Goal: Transaction & Acquisition: Obtain resource

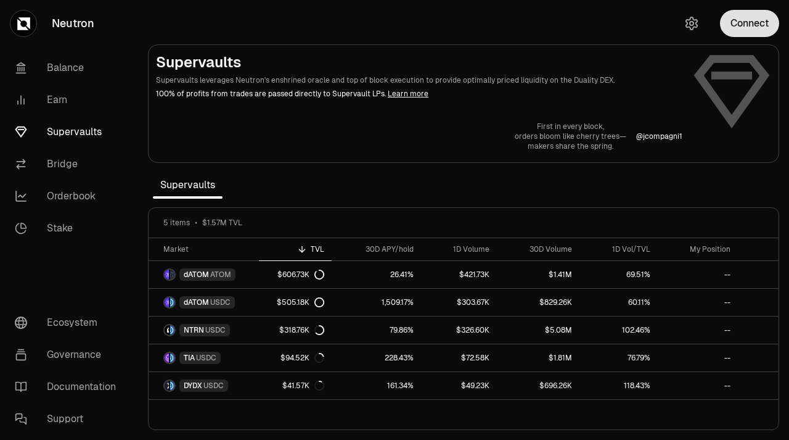
click at [757, 25] on button "Connect" at bounding box center [749, 23] width 59 height 27
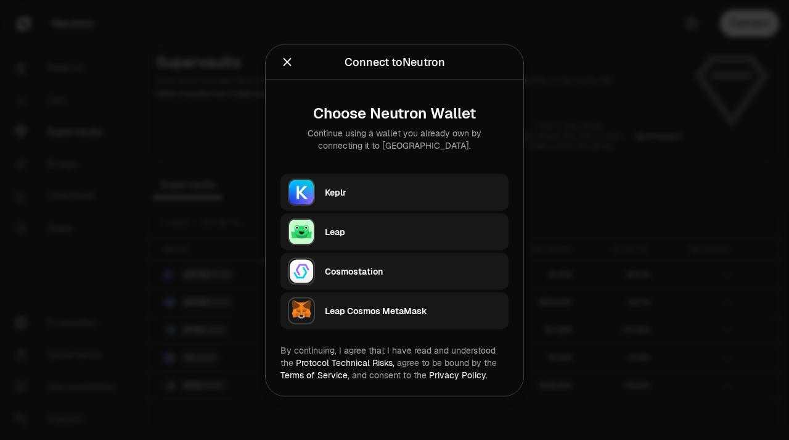
click at [375, 192] on div "Keplr" at bounding box center [413, 192] width 176 height 12
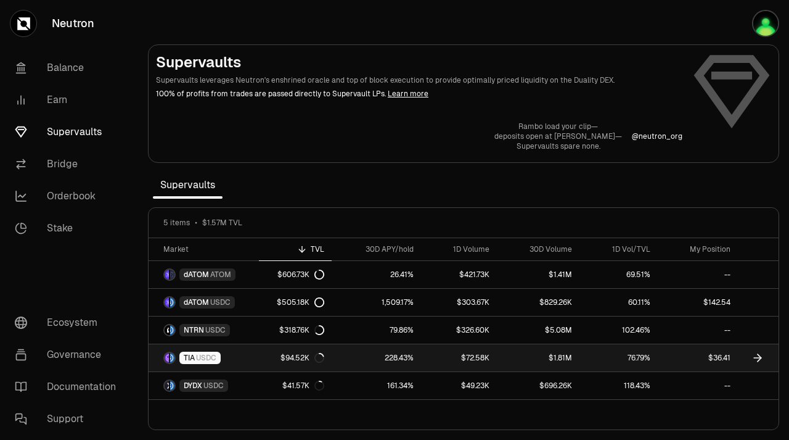
click at [759, 356] on icon at bounding box center [758, 357] width 12 height 12
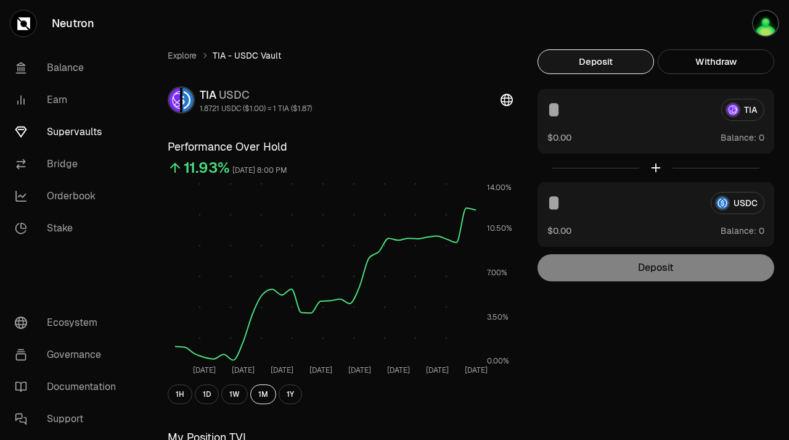
click at [80, 132] on link "Supervaults" at bounding box center [69, 132] width 128 height 32
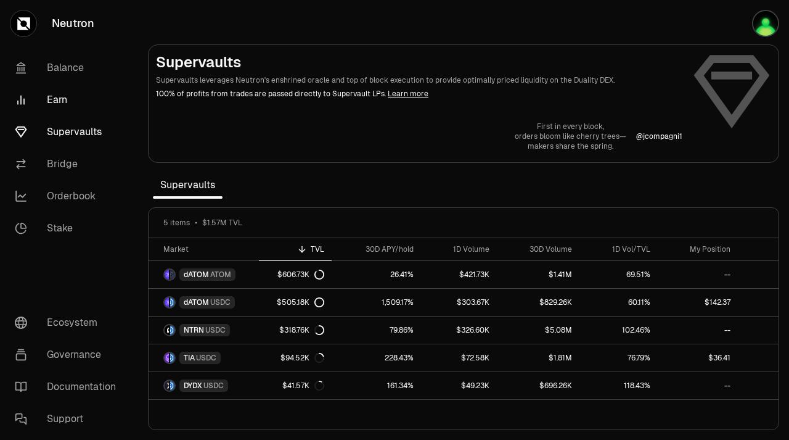
click at [59, 99] on link "Earn" at bounding box center [69, 100] width 128 height 32
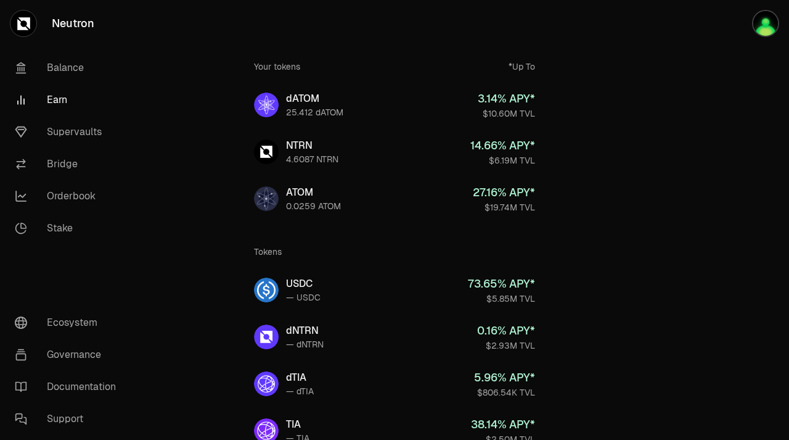
scroll to position [49, 0]
click at [78, 131] on link "Supervaults" at bounding box center [69, 132] width 128 height 32
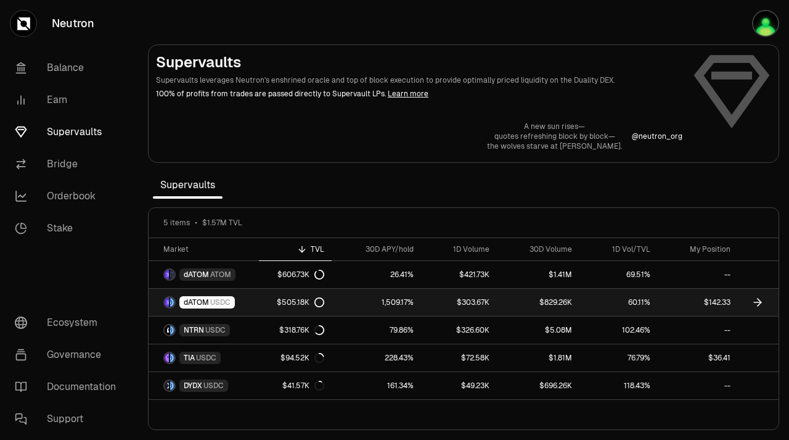
click at [758, 302] on icon at bounding box center [758, 302] width 12 height 12
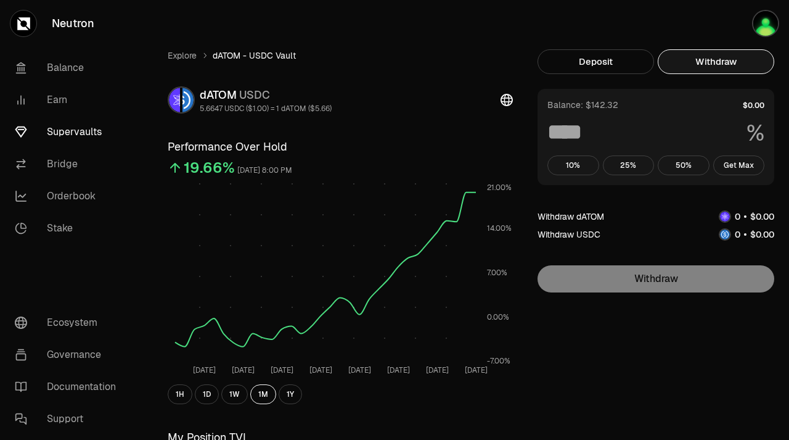
click at [739, 57] on button "Withdraw" at bounding box center [716, 61] width 117 height 25
click at [742, 168] on button "Get Max" at bounding box center [739, 165] width 52 height 20
type input "***"
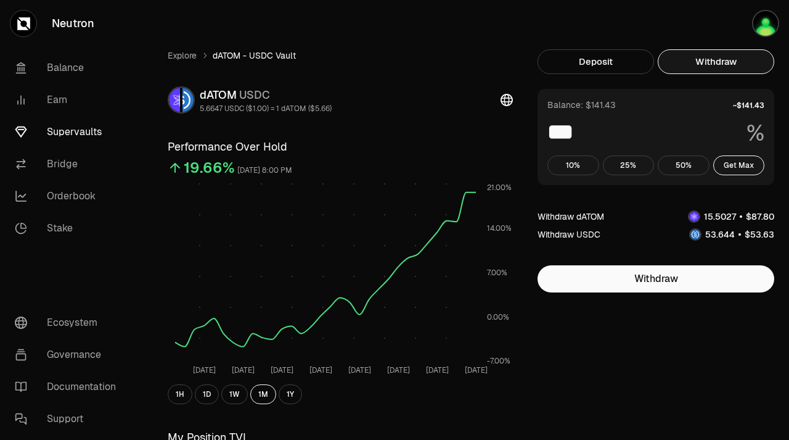
click at [84, 136] on link "Supervaults" at bounding box center [69, 132] width 128 height 32
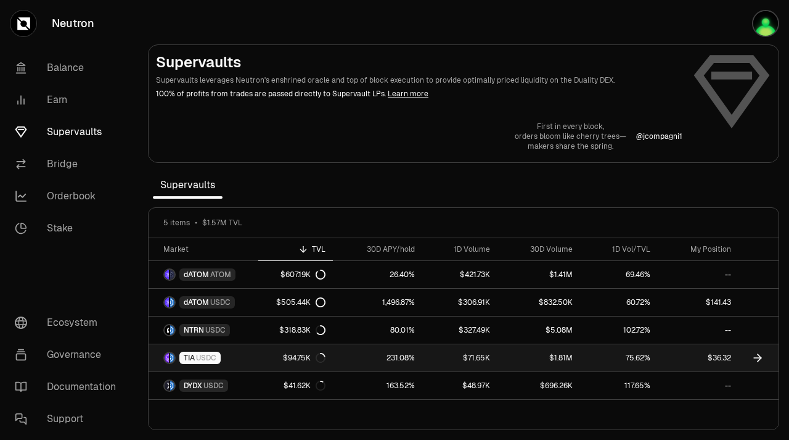
click at [758, 358] on icon at bounding box center [757, 358] width 7 height 0
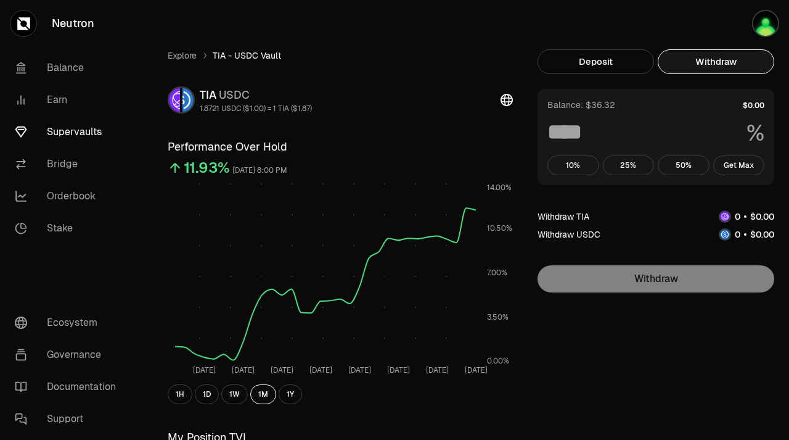
click at [718, 63] on button "Withdraw" at bounding box center [716, 61] width 117 height 25
click at [732, 166] on button "Get Max" at bounding box center [739, 165] width 52 height 20
type input "***"
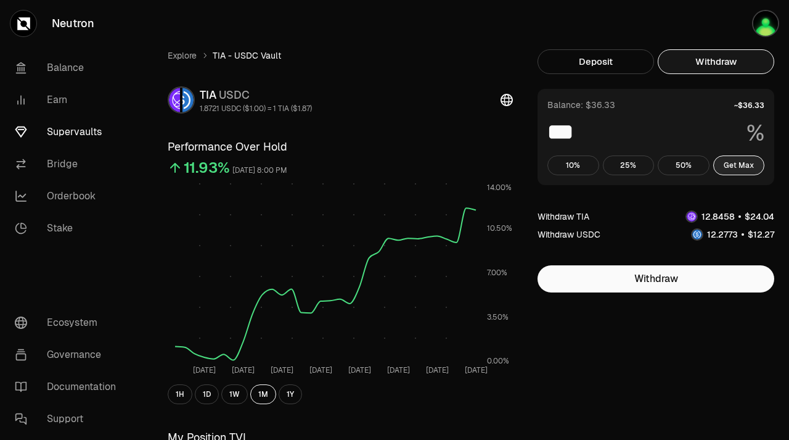
click at [732, 166] on button "Get Max" at bounding box center [739, 165] width 52 height 20
click at [766, 24] on img "button" at bounding box center [765, 23] width 27 height 27
